Goal: Communication & Community: Answer question/provide support

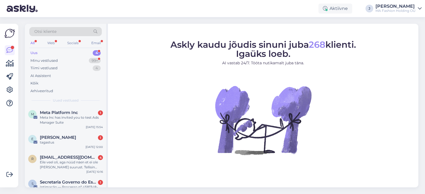
click at [68, 39] on div "Otsi kliente All Web Socials Email Uus 4 Minu vestlused 99+ Tiimi vestlused 4 A…" at bounding box center [65, 65] width 81 height 83
click at [72, 41] on div "Socials" at bounding box center [73, 43] width 14 height 7
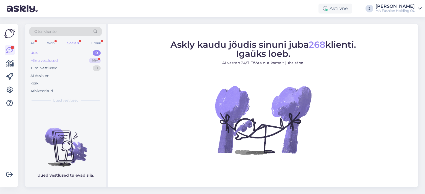
click at [76, 60] on div "Minu vestlused 99+" at bounding box center [65, 61] width 72 height 8
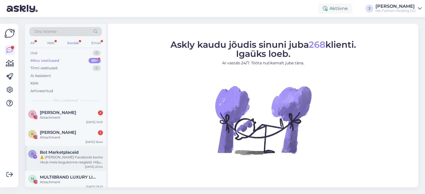
click at [58, 159] on div "⚠️ [PERSON_NAME] Facebooki konto rikub meie kogukonna reegleid. Hiljuti on meie…" at bounding box center [71, 160] width 63 height 10
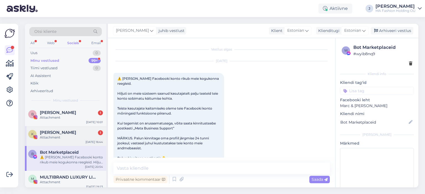
click at [64, 135] on div "Attachment" at bounding box center [71, 137] width 63 height 5
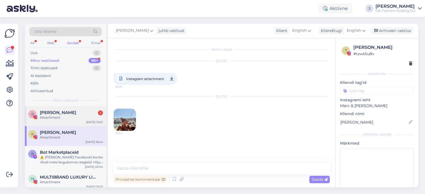
click at [70, 113] on span "[PERSON_NAME]" at bounding box center [58, 112] width 36 height 5
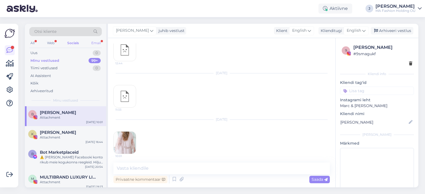
click at [94, 44] on div "Email" at bounding box center [96, 43] width 12 height 7
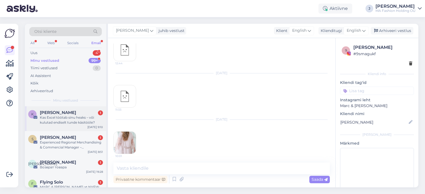
click at [76, 107] on div "K [PERSON_NAME] 1 Kas Excel töötab sinu heaks – või kulutad endiselt tunde käsi…" at bounding box center [65, 118] width 81 height 25
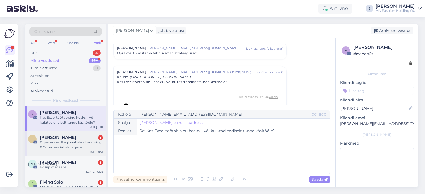
click at [88, 141] on div "Experienced Regional Merchandising & Commercial Manager – [GEOGRAPHIC_DATA] Bas…" at bounding box center [71, 145] width 63 height 10
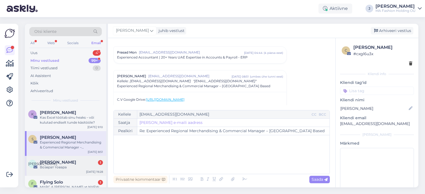
drag, startPoint x: 89, startPoint y: 165, endPoint x: 88, endPoint y: 173, distance: 7.3
click at [89, 166] on div "Возврат товара" at bounding box center [71, 167] width 63 height 5
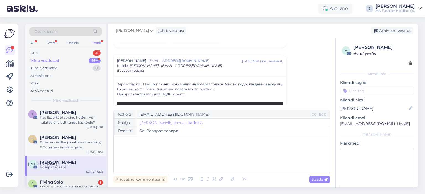
click at [87, 183] on div "Flying Solo 1" at bounding box center [71, 182] width 63 height 5
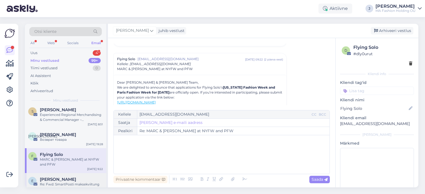
scroll to position [138, 0]
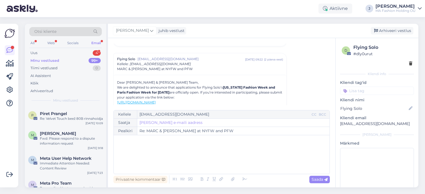
click at [71, 47] on div "All Web Socials Email" at bounding box center [65, 44] width 72 height 9
click at [70, 54] on div "Uus 4" at bounding box center [65, 53] width 72 height 8
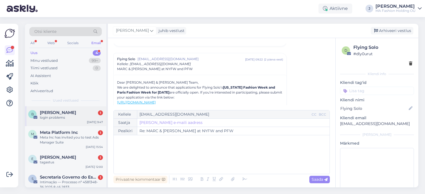
click at [84, 116] on div "login problems" at bounding box center [71, 117] width 63 height 5
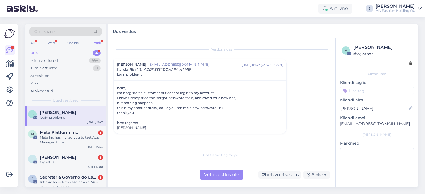
click at [222, 181] on div "Vestlus algas [PERSON_NAME] [EMAIL_ADDRESS][DOMAIN_NAME] [DATE] 09:47 ( 23 minu…" at bounding box center [221, 113] width 227 height 150
click at [216, 175] on div "Võta vestlus üle" at bounding box center [222, 175] width 44 height 10
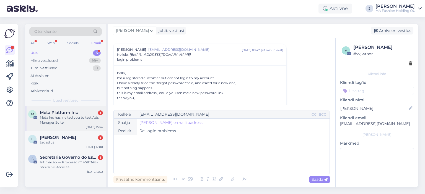
click at [70, 114] on span "Meta Platform Inc" at bounding box center [59, 112] width 38 height 5
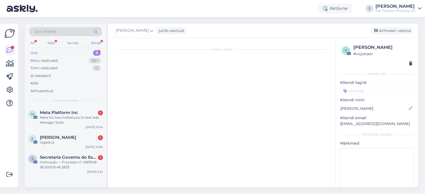
scroll to position [0, 0]
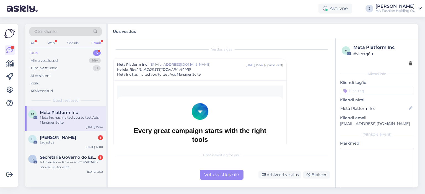
click at [228, 175] on div "Võta vestlus üle" at bounding box center [222, 175] width 44 height 10
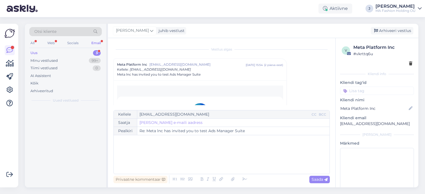
scroll to position [15, 0]
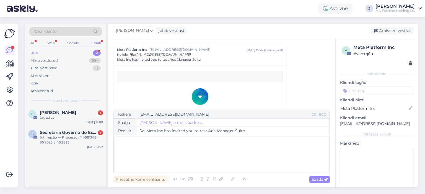
click at [94, 131] on span "Secretaria Governo do Estado" at bounding box center [69, 132] width 58 height 5
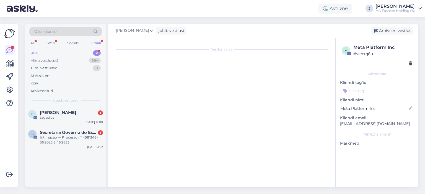
scroll to position [0, 0]
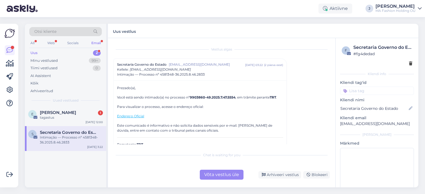
click at [213, 171] on div "Võta vestlus üle" at bounding box center [222, 175] width 44 height 10
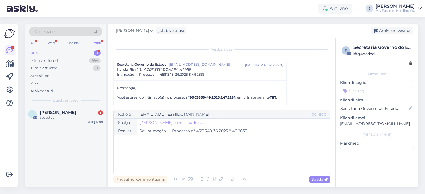
scroll to position [15, 0]
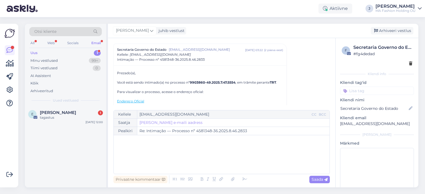
click at [52, 103] on div "Otsi kliente All Web Socials Email Uus 1 Minu vestlused 99+ Tiimi vestlused 0 A…" at bounding box center [65, 65] width 81 height 83
click at [64, 115] on div "tagastus" at bounding box center [71, 117] width 63 height 5
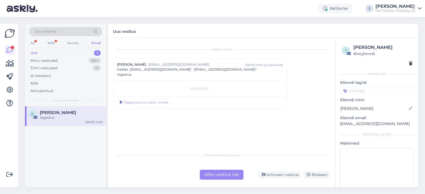
scroll to position [0, 0]
click at [212, 176] on div "Võta vestlus üle" at bounding box center [222, 175] width 44 height 10
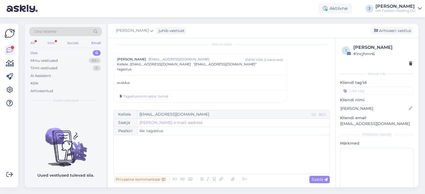
click at [49, 40] on div "Web" at bounding box center [51, 43] width 10 height 7
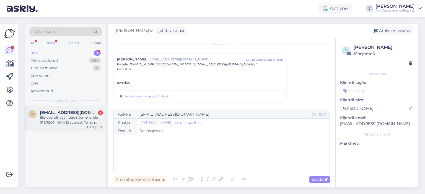
click at [75, 120] on div "Eile veel oli, aga nüüd näen et ei ole [PERSON_NAME] suurust. Tellisin püksid […" at bounding box center [71, 120] width 63 height 10
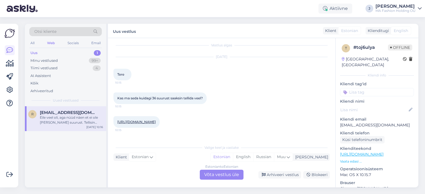
scroll to position [0, 0]
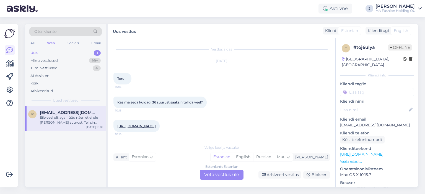
click at [195, 104] on span "Kas ma seda kuidagi 36 suurust saaksin tellida veel?" at bounding box center [159, 102] width 85 height 4
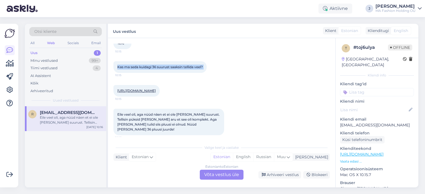
scroll to position [40, 0]
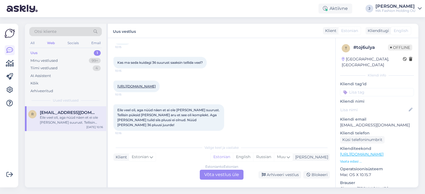
click at [145, 116] on span "Eile veel oli, aga nüüd näen et ei ole [PERSON_NAME] suurust. Tellisin püksid […" at bounding box center [168, 117] width 103 height 19
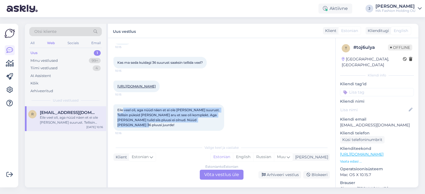
drag, startPoint x: 123, startPoint y: 114, endPoint x: 215, endPoint y: 127, distance: 92.2
click at [215, 127] on div "Eile veel oli, aga nüüd näen et ei ole [PERSON_NAME] suurust. Tellisin püksid […" at bounding box center [168, 118] width 111 height 27
click at [211, 128] on div at bounding box center [211, 128] width 0 height 0
click at [153, 124] on span "Eile veel oli, aga nüüd näen et ei ole [PERSON_NAME] suurust. Tellisin püksid […" at bounding box center [168, 117] width 103 height 19
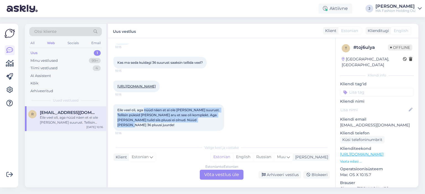
drag, startPoint x: 145, startPoint y: 117, endPoint x: 201, endPoint y: 125, distance: 56.9
click at [201, 125] on div "Eile veel oli, aga nüüd näen et ei ole [PERSON_NAME] suurust. Tellisin püksid […" at bounding box center [168, 118] width 111 height 27
click at [201, 125] on span "Eile veel oli, aga nüüd näen et ei ole [PERSON_NAME] suurust. Tellisin püksid […" at bounding box center [168, 117] width 103 height 19
drag, startPoint x: 208, startPoint y: 126, endPoint x: 118, endPoint y: 111, distance: 90.7
click at [118, 111] on div "Eile veel oli, aga nüüd näen et ei ole [PERSON_NAME] suurust. Tellisin püksid […" at bounding box center [168, 118] width 111 height 27
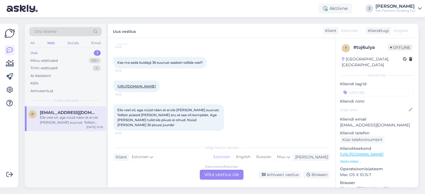
click at [118, 114] on span "Eile veel oli, aga nüüd näen et ei ole [PERSON_NAME] suurust. Tellisin püksid […" at bounding box center [168, 117] width 103 height 19
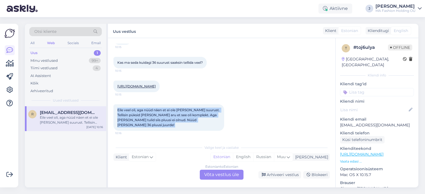
drag, startPoint x: 118, startPoint y: 114, endPoint x: 217, endPoint y: 127, distance: 99.4
click at [217, 127] on div "Eile veel oli, aga nüüd näen et ei ole [PERSON_NAME] suurust. Tellisin püksid […" at bounding box center [168, 118] width 111 height 27
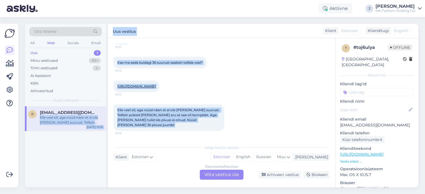
drag, startPoint x: 217, startPoint y: 127, endPoint x: 102, endPoint y: 114, distance: 116.1
click at [98, 113] on div "Otsi kliente All Web Socials Email Uus 1 Minu vestlused 99+ Tiimi vestlused 4 A…" at bounding box center [221, 106] width 393 height 164
click at [142, 115] on span "Eile veel oli, aga nüüd näen et ei ole [PERSON_NAME] suurust. Tellisin püksid […" at bounding box center [168, 117] width 103 height 19
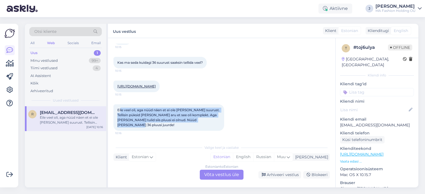
drag, startPoint x: 121, startPoint y: 115, endPoint x: 211, endPoint y: 129, distance: 91.6
click at [211, 129] on div "Eile veel oli, aga nüüd näen et ei ole [PERSON_NAME] suurust. Tellisin püksid […" at bounding box center [168, 118] width 111 height 27
click at [207, 128] on div at bounding box center [207, 128] width 0 height 0
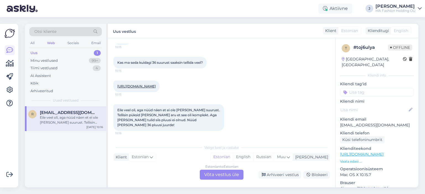
click at [215, 128] on div "Eile veel oli, aga nüüd näen et ei ole [PERSON_NAME] suurust. Tellisin püksid […" at bounding box center [168, 118] width 111 height 27
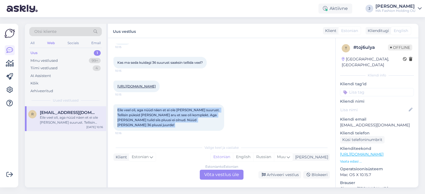
drag, startPoint x: 215, startPoint y: 128, endPoint x: 107, endPoint y: 113, distance: 108.8
click at [107, 113] on div "Otsi kliente All Web Socials Email Uus 1 Minu vestlused 99+ Tiimi vestlused 4 A…" at bounding box center [221, 106] width 393 height 164
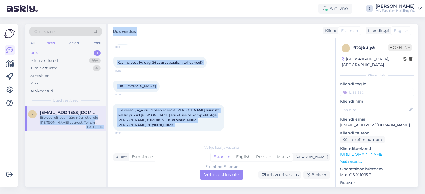
click at [152, 80] on div "[URL][DOMAIN_NAME] 10:15" at bounding box center [221, 87] width 216 height 24
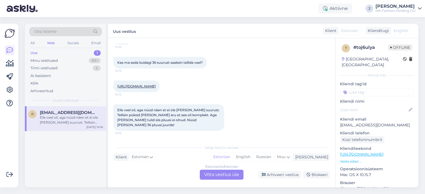
click at [154, 82] on div "[URL][DOMAIN_NAME] 10:15" at bounding box center [136, 87] width 46 height 12
click at [154, 84] on div "[URL][DOMAIN_NAME] 10:15" at bounding box center [136, 87] width 46 height 12
click at [156, 88] on link "[URL][DOMAIN_NAME]" at bounding box center [136, 86] width 38 height 4
click at [230, 181] on div "Vestlus algas [DATE] Tere 10:15 Kas ma seda kuidagi 36 suurust saaksin tellida …" at bounding box center [221, 113] width 227 height 150
click at [218, 180] on div "Estonian to Estonian Võta vestlus üle" at bounding box center [222, 175] width 44 height 10
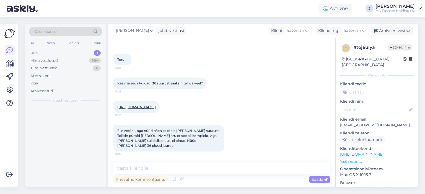
scroll to position [19, 0]
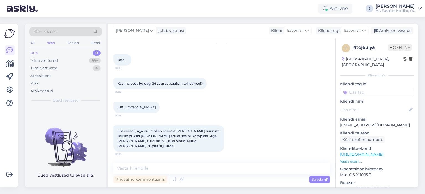
click at [175, 175] on div "Privaatne kommentaar Saada" at bounding box center [221, 180] width 216 height 11
click at [169, 166] on textarea at bounding box center [221, 169] width 216 height 12
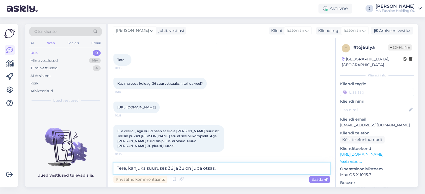
click at [164, 166] on textarea "Tere, kahjuks suuruses 36 ja 38 on juba otsas." at bounding box center [221, 169] width 216 height 12
click at [165, 169] on textarea "Tere, kahjuks suuruses 36 ja 38 on juba otsas." at bounding box center [221, 169] width 216 height 12
click at [166, 170] on textarea "Tere, kahjuks suuruses 36 ja 38 on juba otsas." at bounding box center [221, 169] width 216 height 12
type textarea "Tere, kahjuks suurused 36 ja 38 on juba otsas."
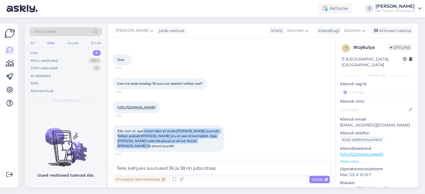
drag, startPoint x: 143, startPoint y: 134, endPoint x: 216, endPoint y: 147, distance: 74.4
click at [216, 147] on div "Eile veel oli, aga nüüd näen et ei ole [PERSON_NAME] suurust. Tellisin püksid […" at bounding box center [168, 139] width 111 height 27
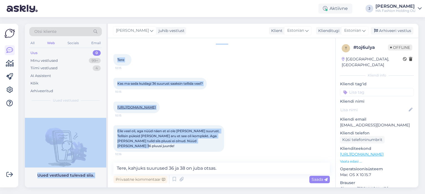
drag, startPoint x: 216, startPoint y: 147, endPoint x: 105, endPoint y: 139, distance: 111.2
click at [104, 136] on div "Otsi kliente All Web Socials Email Uus 0 Minu vestlused 99+ Tiimi vestlused 4 A…" at bounding box center [221, 106] width 393 height 164
click at [176, 151] on div "Eile veel oli, aga nüüd näen et ei ole [PERSON_NAME] suurust. Tellisin püksid […" at bounding box center [168, 139] width 111 height 27
click at [187, 147] on span "Eile veel oli, aga nüüd näen et ei ole [PERSON_NAME] suurust. Tellisin püksid […" at bounding box center [168, 138] width 103 height 19
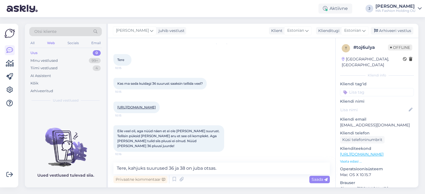
click at [205, 149] on div "Eile veel oli, aga nüüd näen et ei ole [PERSON_NAME] suurust. Tellisin püksid […" at bounding box center [168, 139] width 111 height 27
click at [215, 144] on div "Eile veel oli, aga nüüd näen et ei ole [PERSON_NAME] suurust. Tellisin püksid […" at bounding box center [168, 139] width 111 height 27
click at [219, 149] on div "Eile veel oli, aga nüüd näen et ei ole [PERSON_NAME] suurust. Tellisin püksid […" at bounding box center [168, 139] width 111 height 27
click at [242, 164] on textarea "Tere, kahjuks suurused 36 ja 38 on juba otsas." at bounding box center [221, 169] width 216 height 12
click at [231, 167] on textarea "Tere, kahjuks suurused 36 ja 38 on juba otsas." at bounding box center [221, 169] width 216 height 12
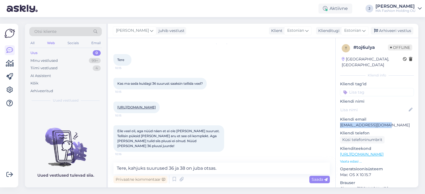
drag, startPoint x: 394, startPoint y: 121, endPoint x: 341, endPoint y: 121, distance: 53.4
click at [341, 123] on p "[EMAIL_ADDRESS][DOMAIN_NAME]" at bounding box center [377, 126] width 74 height 6
copy p "[EMAIL_ADDRESS][DOMAIN_NAME]"
click at [319, 181] on span "Saada" at bounding box center [319, 179] width 16 height 5
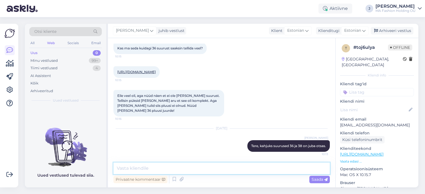
click at [180, 166] on textarea at bounding box center [221, 169] width 216 height 12
type textarea "Vajadusel võite püksid tagastada ning valida teist komplekti."
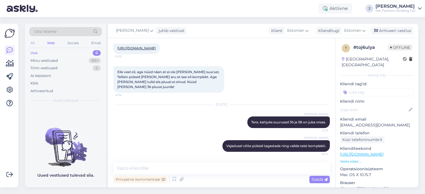
click at [34, 42] on div "All" at bounding box center [32, 43] width 6 height 7
